Goal: Find specific page/section

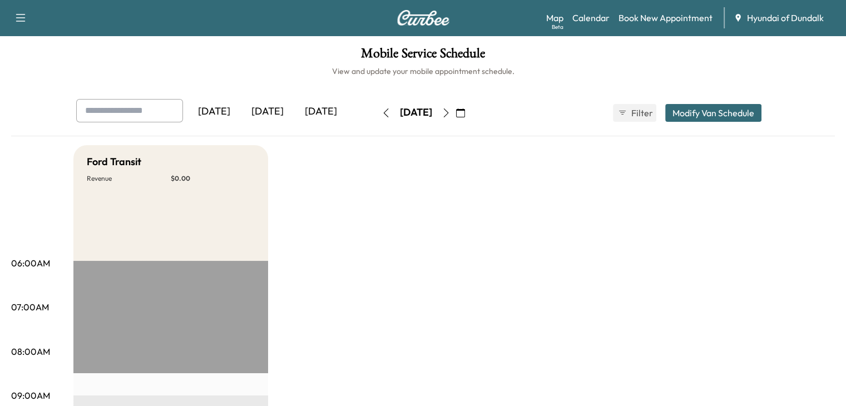
click at [751, 17] on span "Hyundai of Dundalk" at bounding box center [785, 17] width 77 height 13
click at [738, 16] on icon at bounding box center [738, 17] width 9 height 9
click at [824, 15] on span "Hyundai of Dundalk" at bounding box center [785, 17] width 77 height 13
click at [831, 17] on div "Hyundai of Dundalk" at bounding box center [785, 17] width 103 height 13
click at [767, 19] on span "Hyundai of Dundalk" at bounding box center [785, 17] width 77 height 13
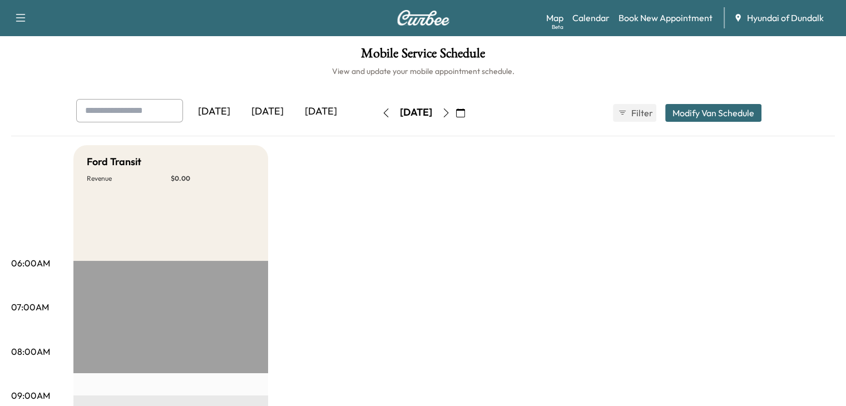
click at [763, 18] on span "Hyundai of Dundalk" at bounding box center [785, 17] width 77 height 13
click at [736, 14] on icon at bounding box center [737, 17] width 5 height 7
click at [770, 11] on span "Hyundai of Dundalk" at bounding box center [785, 17] width 77 height 13
click at [20, 17] on icon "button" at bounding box center [20, 17] width 13 height 13
click at [174, 67] on h6 "View and update your mobile appointment schedule." at bounding box center [423, 71] width 824 height 11
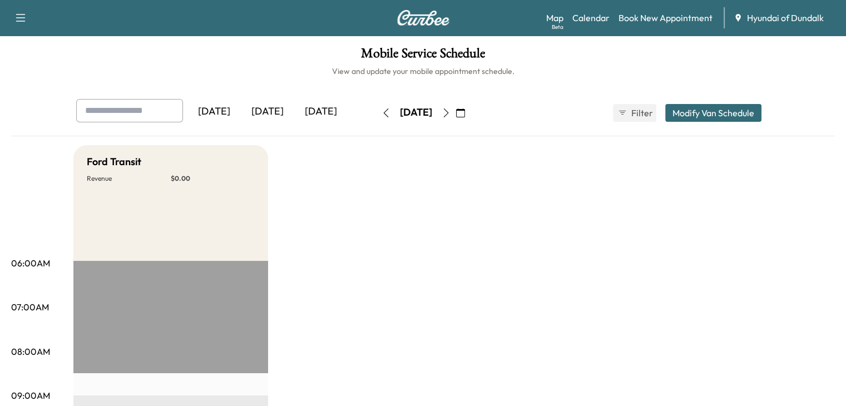
click at [744, 18] on div "Hyundai of Dundalk" at bounding box center [785, 17] width 103 height 13
click at [749, 15] on span "Hyundai of Dundalk" at bounding box center [785, 17] width 77 height 13
